Goal: Contribute content

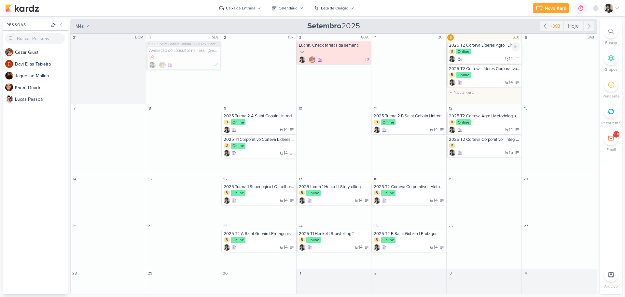
click at [488, 54] on div "B Online" at bounding box center [484, 51] width 71 height 7
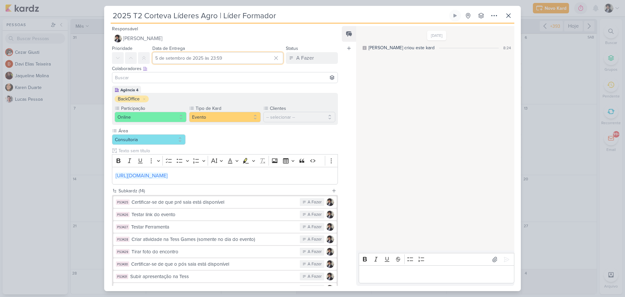
click at [184, 54] on input "5 de setembro de 2025 às 23:59" at bounding box center [217, 58] width 131 height 12
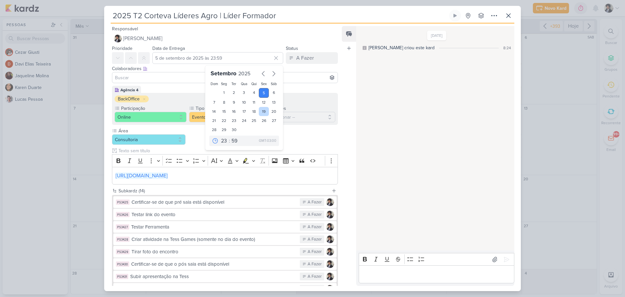
click at [262, 111] on div "19" at bounding box center [264, 111] width 10 height 9
type input "[DATE] 23:59"
click at [310, 133] on div "Área Consultoria" at bounding box center [225, 155] width 226 height 57
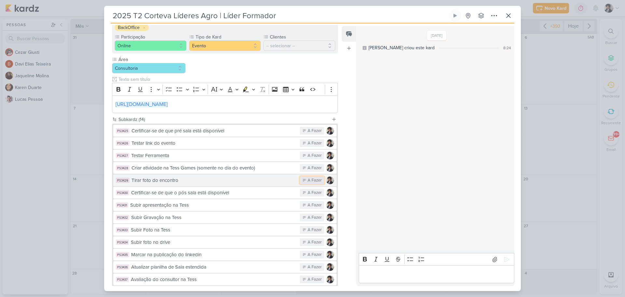
scroll to position [120, 0]
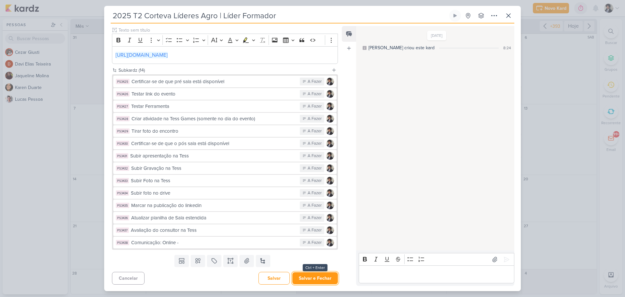
drag, startPoint x: 310, startPoint y: 279, endPoint x: 312, endPoint y: 276, distance: 3.5
click at [311, 279] on button "Salvar e Fechar" at bounding box center [315, 278] width 46 height 12
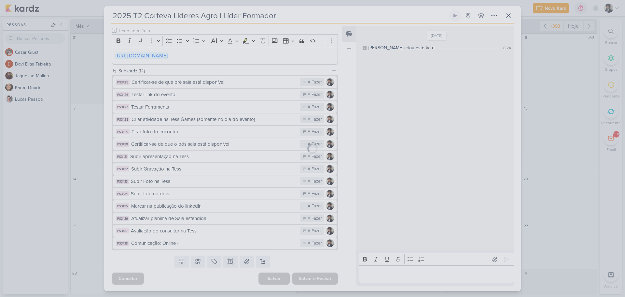
scroll to position [120, 0]
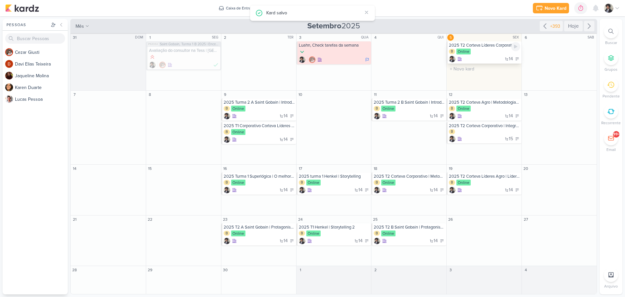
click at [484, 52] on div "B Online" at bounding box center [484, 51] width 71 height 7
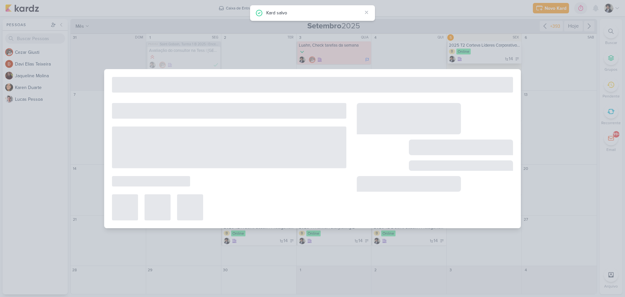
type input "2025 T2 Corteva Líderes Corporativo | Líder Formador"
type input "5 de setembro de 2025 às 23:59"
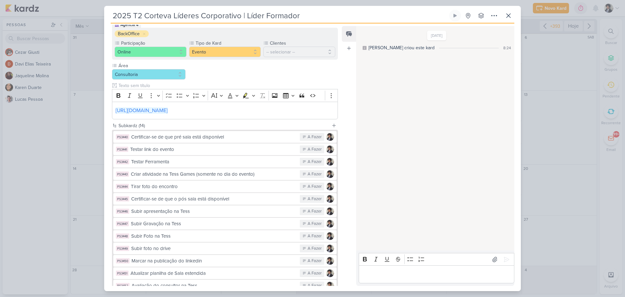
scroll to position [120, 0]
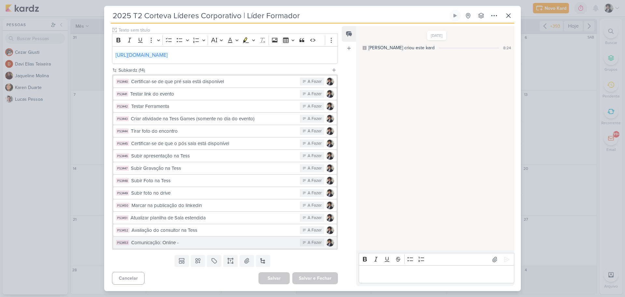
click at [205, 244] on div "Comunicação: Online -" at bounding box center [213, 242] width 165 height 7
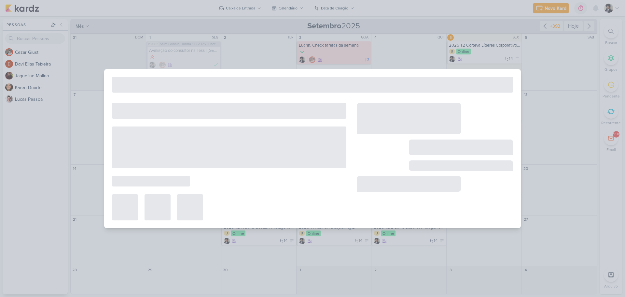
type input "Comunicação: Online -"
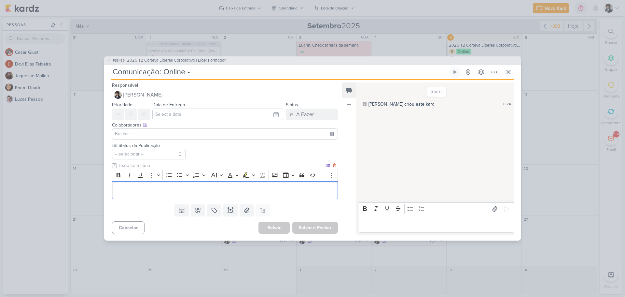
click at [175, 187] on p "Editor editing area: main" at bounding box center [225, 190] width 219 height 8
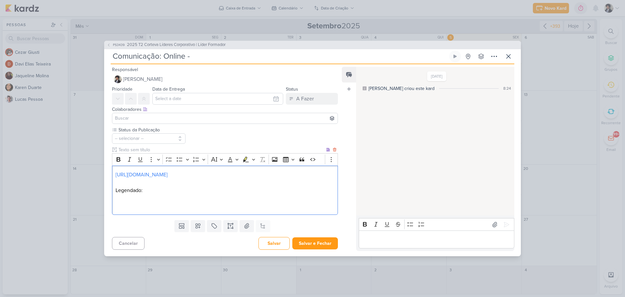
click at [140, 194] on p "Legendado:" at bounding box center [225, 190] width 219 height 8
click at [140, 194] on p "Legenda:" at bounding box center [225, 190] width 219 height 8
click at [131, 202] on p "Editor editing area: main" at bounding box center [225, 198] width 219 height 8
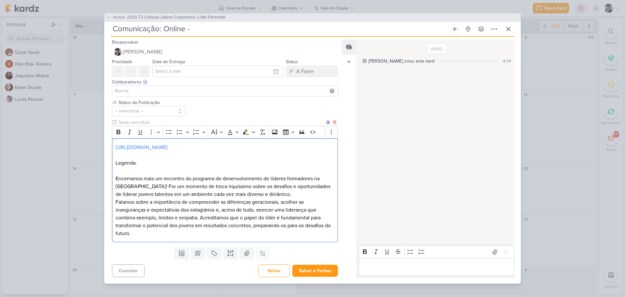
click at [278, 196] on p "Encerramos mais um encontro do programa de desenvolvimento de líderes formadore…" at bounding box center [225, 185] width 219 height 23
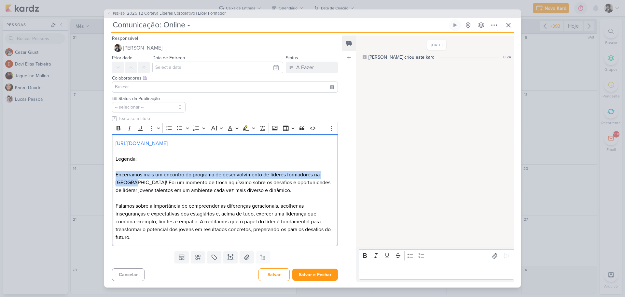
drag, startPoint x: 134, startPoint y: 187, endPoint x: 106, endPoint y: 177, distance: 29.4
click at [106, 177] on div "Status da Publicação -- selecionar --" at bounding box center [222, 171] width 236 height 153
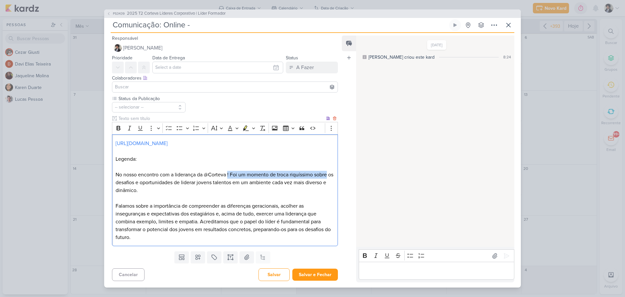
drag, startPoint x: 228, startPoint y: 177, endPoint x: 331, endPoint y: 180, distance: 102.2
click at [331, 180] on p "No nosso encontro com a liderança da @Corteva ! Foi um momento de troca riquíss…" at bounding box center [225, 182] width 219 height 23
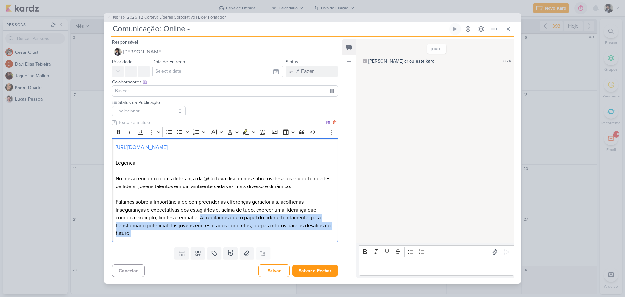
drag, startPoint x: 200, startPoint y: 221, endPoint x: 207, endPoint y: 237, distance: 17.2
click at [207, 237] on p "Falamos sobre a importância de compreender as diferenças geracionais, acolher a…" at bounding box center [225, 217] width 219 height 39
click at [211, 232] on p "Falamos sobre a importância de compreender as diferenças geracionais, acolher a…" at bounding box center [225, 217] width 219 height 39
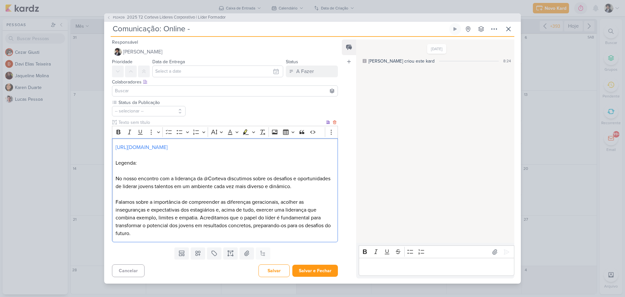
click at [140, 237] on p "Falamos sobre a importância de compreender as diferenças geracionais, acolher a…" at bounding box center [225, 217] width 219 height 39
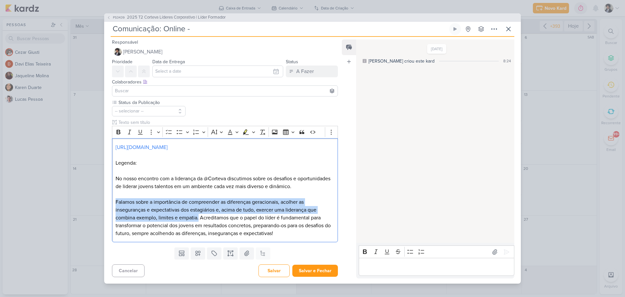
drag, startPoint x: 198, startPoint y: 219, endPoint x: 99, endPoint y: 202, distance: 101.1
click at [99, 202] on div "PS3439 2025 T2 Corteva Líderes Corporativo | Líder Formador Comunicação: Online…" at bounding box center [312, 148] width 625 height 297
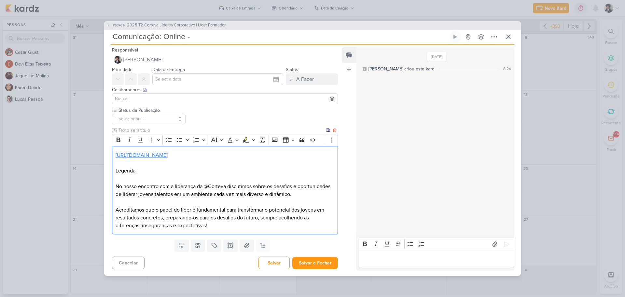
click at [135, 152] on link "[URL][DOMAIN_NAME]" at bounding box center [142, 155] width 52 height 7
click at [327, 196] on p "No nosso encontro com a liderança da @Corteva discutimos sobre os desafios e op…" at bounding box center [225, 190] width 219 height 16
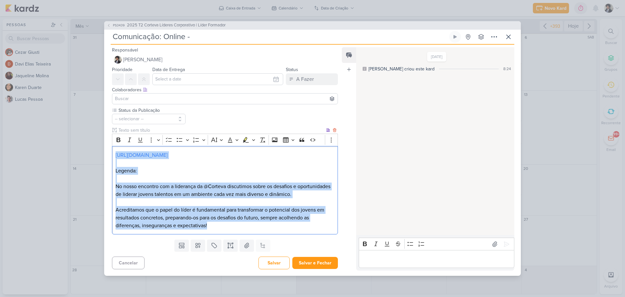
drag, startPoint x: 113, startPoint y: 150, endPoint x: 223, endPoint y: 231, distance: 136.6
click at [223, 231] on div "[URL][DOMAIN_NAME] Legenda: No nosso encontro com a liderança da @Corteva discu…" at bounding box center [225, 190] width 226 height 88
copy div "[URL][DOMAIN_NAME] Legenda: No nosso encontro com a liderança da @Corteva discu…"
click at [220, 228] on p "Acreditamos que o papel do líder é fundamental para transformar o potencial dos…" at bounding box center [225, 217] width 219 height 23
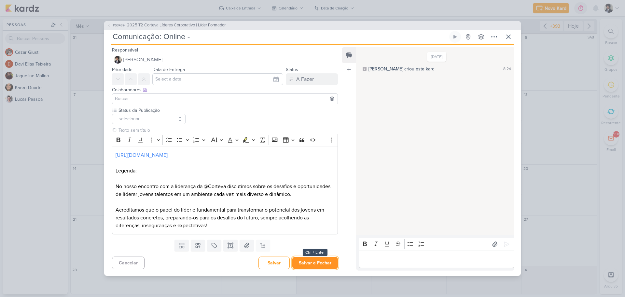
click at [322, 266] on button "Salvar e Fechar" at bounding box center [315, 262] width 46 height 12
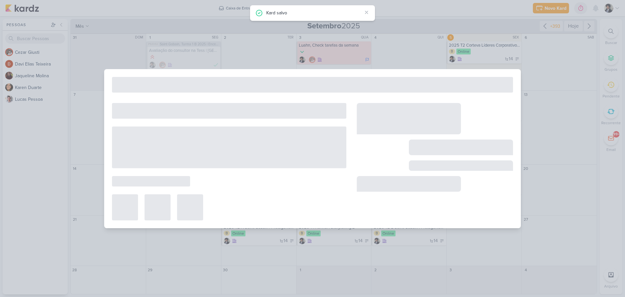
type input "2025 T2 Corteva Líderes Corporativo | Líder Formador"
type input "5 de setembro de 2025 às 23:59"
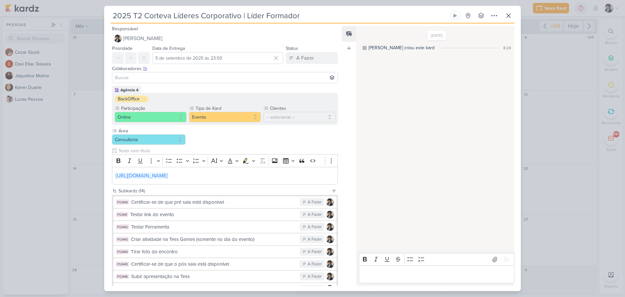
click at [226, 16] on input "2025 T2 Corteva Líderes Corporativo | Líder Formador" at bounding box center [279, 16] width 337 height 12
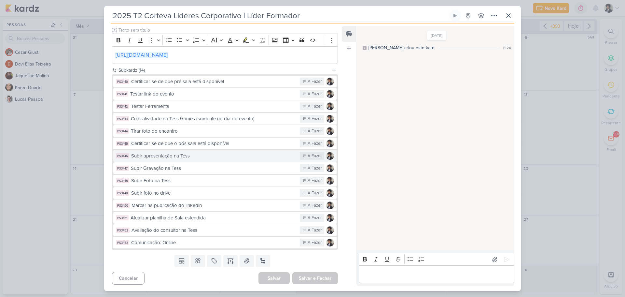
click at [213, 160] on button "PS3446 Subir apresentação na Tess A Fazer" at bounding box center [224, 156] width 223 height 12
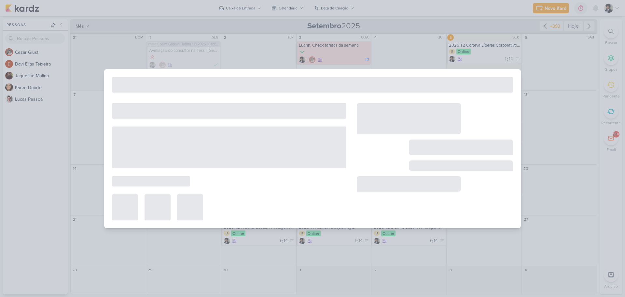
type input "Subir apresentação na Tess"
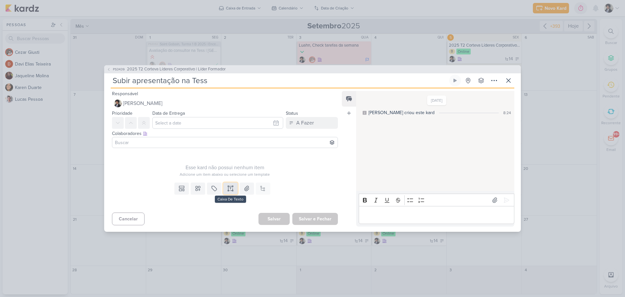
click at [229, 189] on icon at bounding box center [230, 188] width 7 height 7
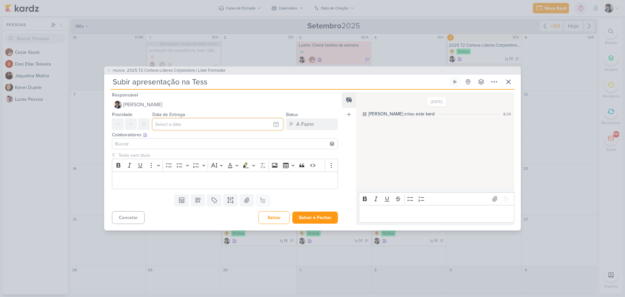
click at [204, 127] on input "text" at bounding box center [217, 124] width 131 height 12
click at [259, 160] on div "5" at bounding box center [264, 159] width 10 height 10
type input "5 de setembro de 2025 às 23:59"
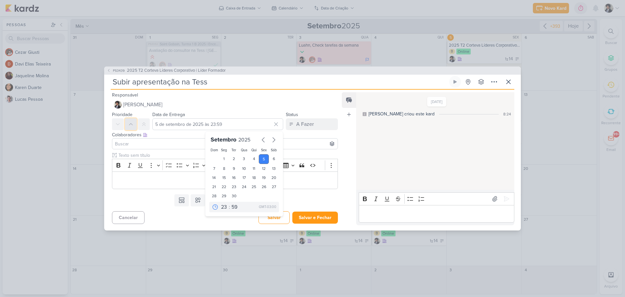
click at [129, 129] on button at bounding box center [131, 124] width 12 height 12
click at [177, 149] on div at bounding box center [225, 143] width 226 height 11
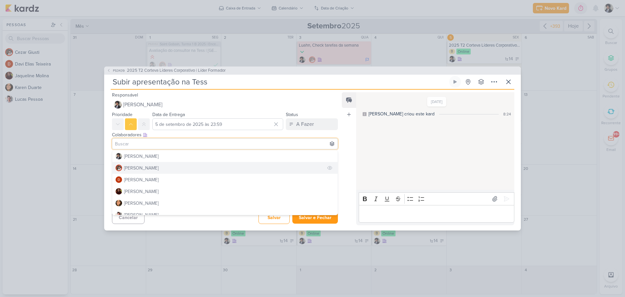
click at [161, 169] on button "[PERSON_NAME]" at bounding box center [224, 168] width 225 height 12
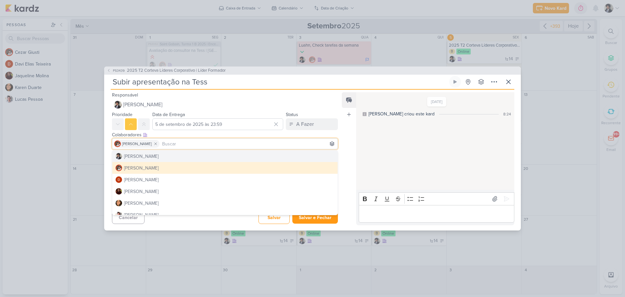
click at [109, 156] on div "Clique para deixar o item visível somente à membros da sua organização Rich Tex…" at bounding box center [222, 172] width 236 height 40
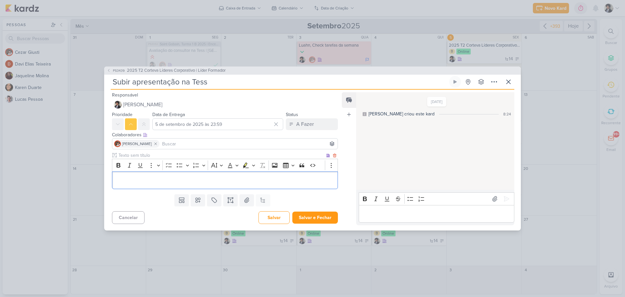
click at [206, 180] on p "Editor editing area: main" at bounding box center [225, 180] width 219 height 8
click at [218, 82] on input "Subir apresentação na Tess" at bounding box center [279, 82] width 337 height 12
paste input "2025 T2 Corteva Líderes Corporativo | Líder Formador"
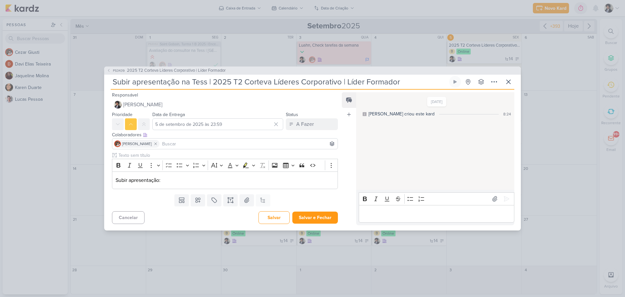
click at [157, 200] on div "Templates Campos Personalizados Marcadores Caixa De Texto Anexo Este kard já é …" at bounding box center [222, 199] width 236 height 17
click at [321, 217] on button "Salvar e Fechar" at bounding box center [315, 217] width 46 height 12
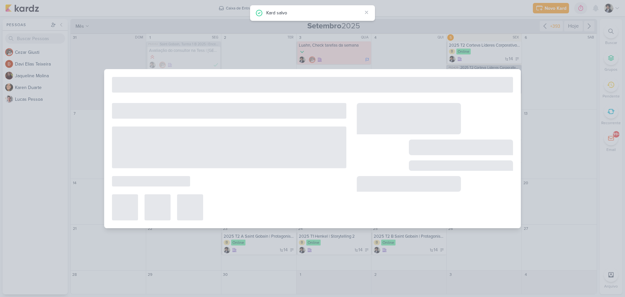
type input "2025 T2 Corteva Líderes Corporativo | Líder Formador"
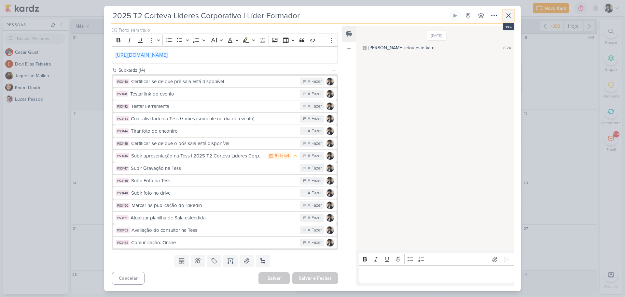
click at [506, 16] on icon at bounding box center [508, 16] width 8 height 8
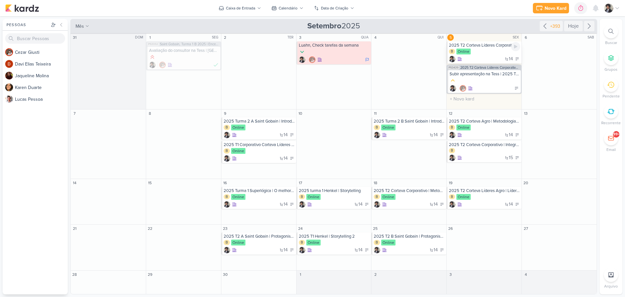
click at [495, 50] on div "B Online" at bounding box center [484, 51] width 71 height 7
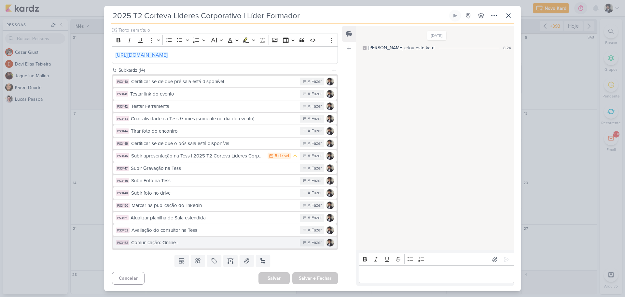
click at [187, 246] on button "PS3453 Comunicação: Online - A Fazer" at bounding box center [224, 242] width 223 height 12
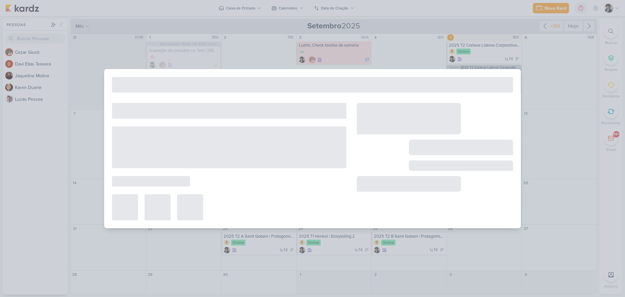
type input "Comunicação: Online -"
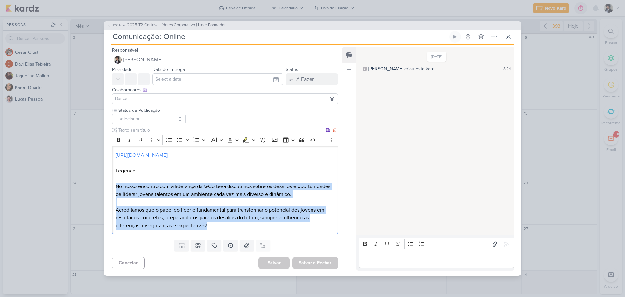
drag, startPoint x: 115, startPoint y: 190, endPoint x: 225, endPoint y: 231, distance: 117.4
click at [225, 231] on div "[URL][DOMAIN_NAME] Legenda: No nosso encontro com a liderança da @Corteva discu…" at bounding box center [225, 190] width 226 height 88
copy div "No nosso encontro com a liderança da @Corteva discutimos sobre os desafios e op…"
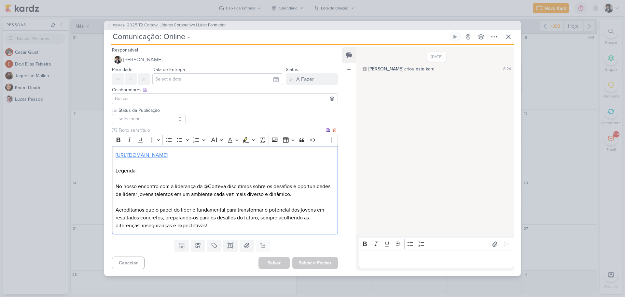
click at [168, 152] on link "[URL][DOMAIN_NAME]" at bounding box center [142, 155] width 52 height 7
